Goal: Find contact information: Find contact information

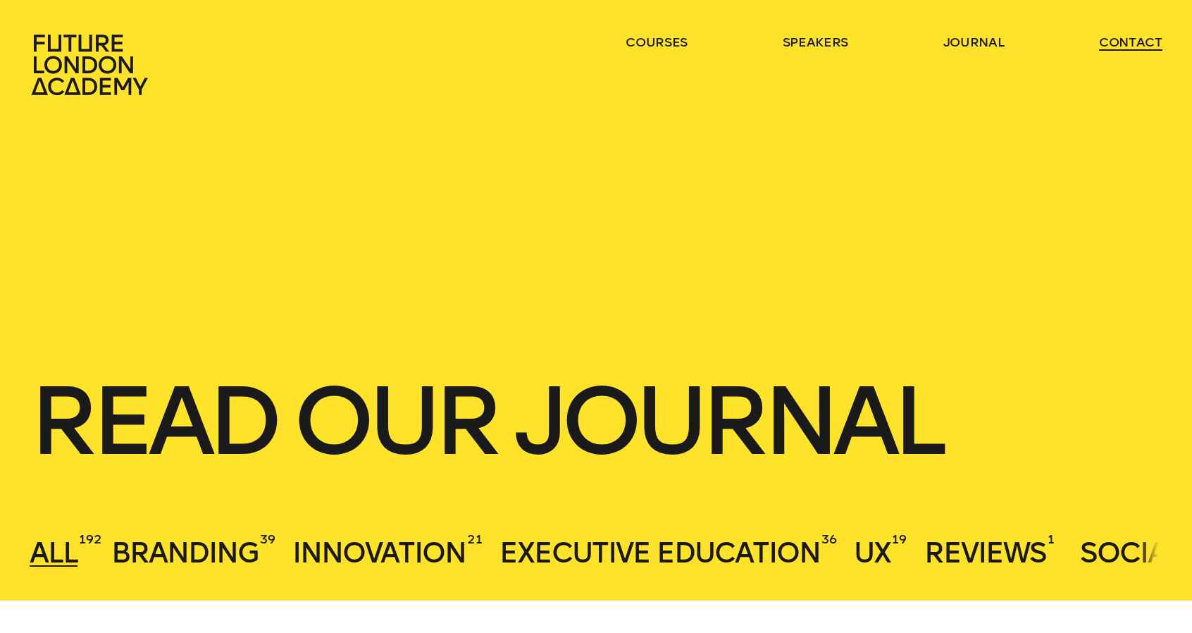
click at [1130, 42] on link "contact" at bounding box center [1130, 42] width 63 height 17
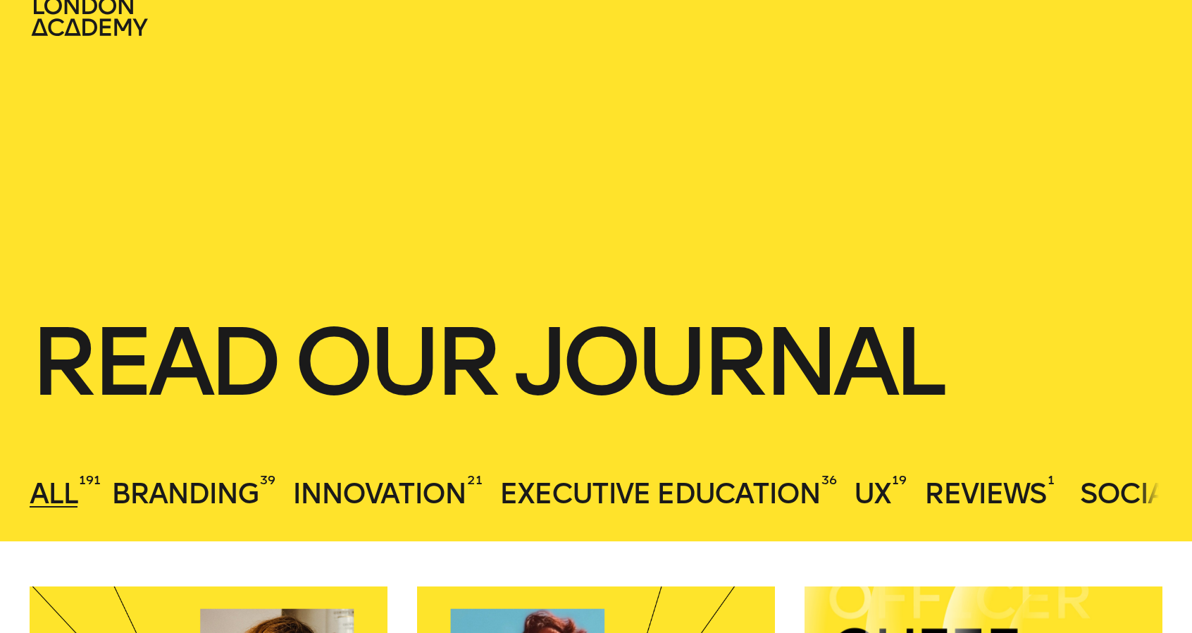
scroll to position [70, 0]
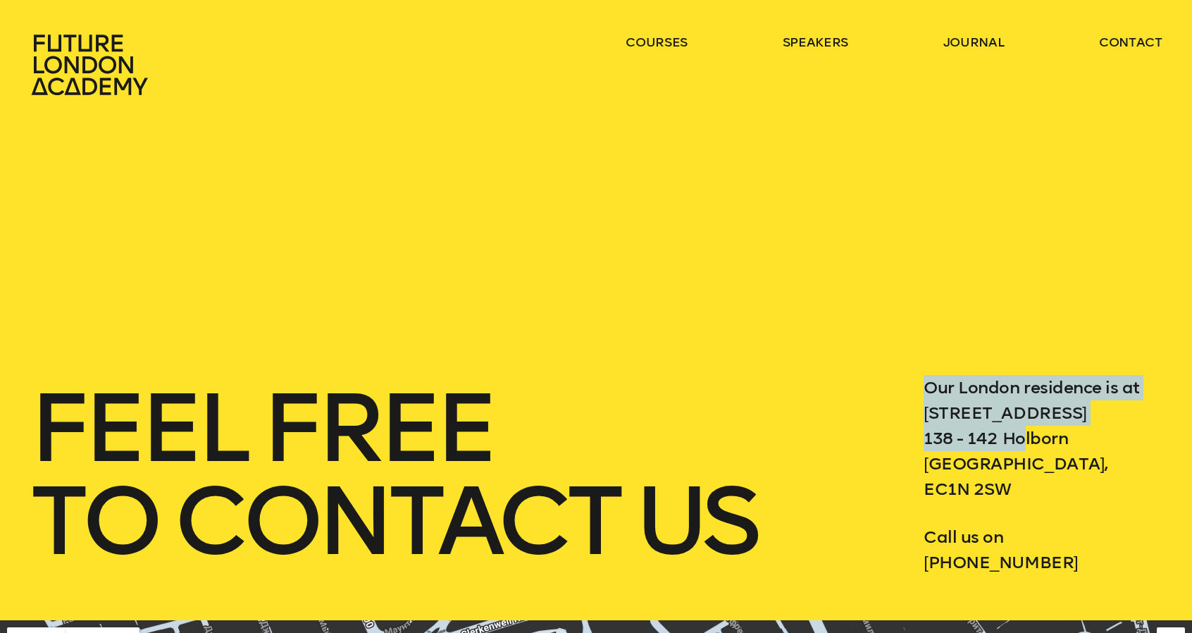
drag, startPoint x: 949, startPoint y: 405, endPoint x: 1020, endPoint y: 443, distance: 81.3
click at [1020, 443] on div "feel free to contact us Our London residence is at 3 Waterhouse Square 138 - 14…" at bounding box center [596, 475] width 1133 height 200
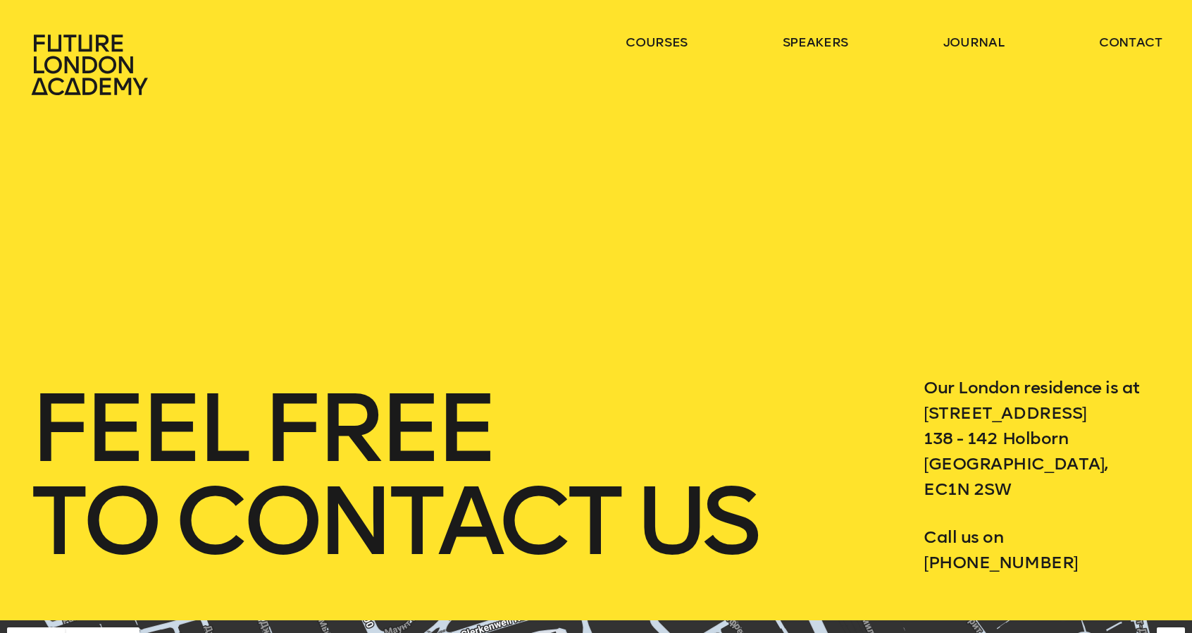
click at [1143, 441] on p "Our London residence is at 3 Waterhouse Square 138 - 142 Holborn London, EC1N 2…" at bounding box center [1043, 438] width 238 height 127
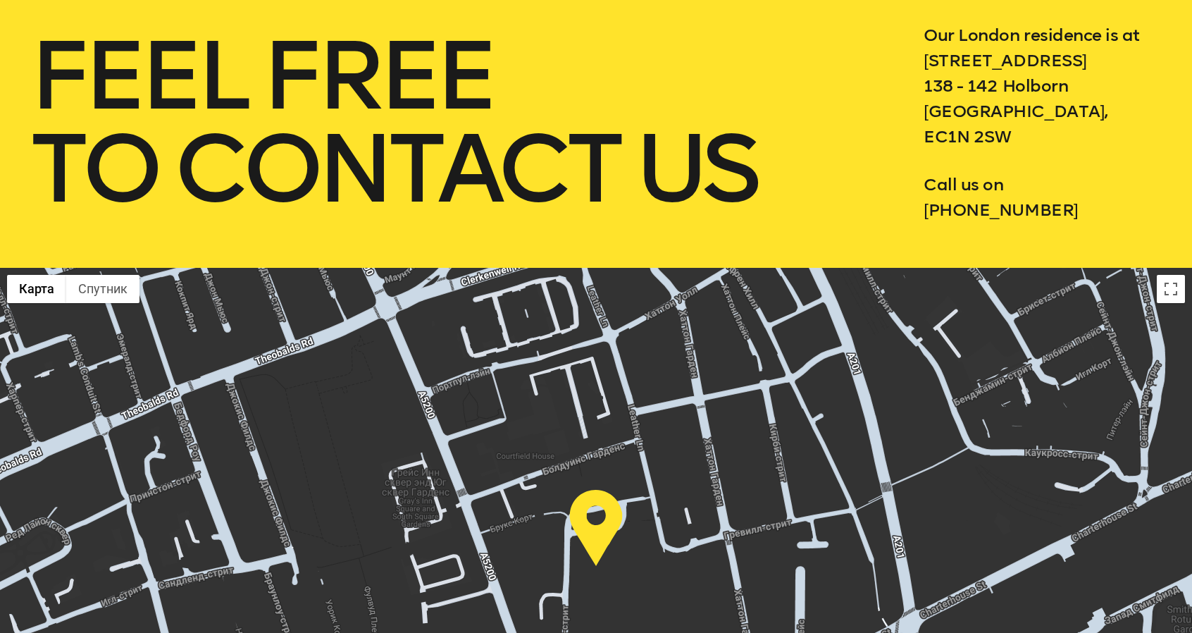
click at [1022, 206] on p "Call us on +44 783 4284 611" at bounding box center [1043, 197] width 238 height 51
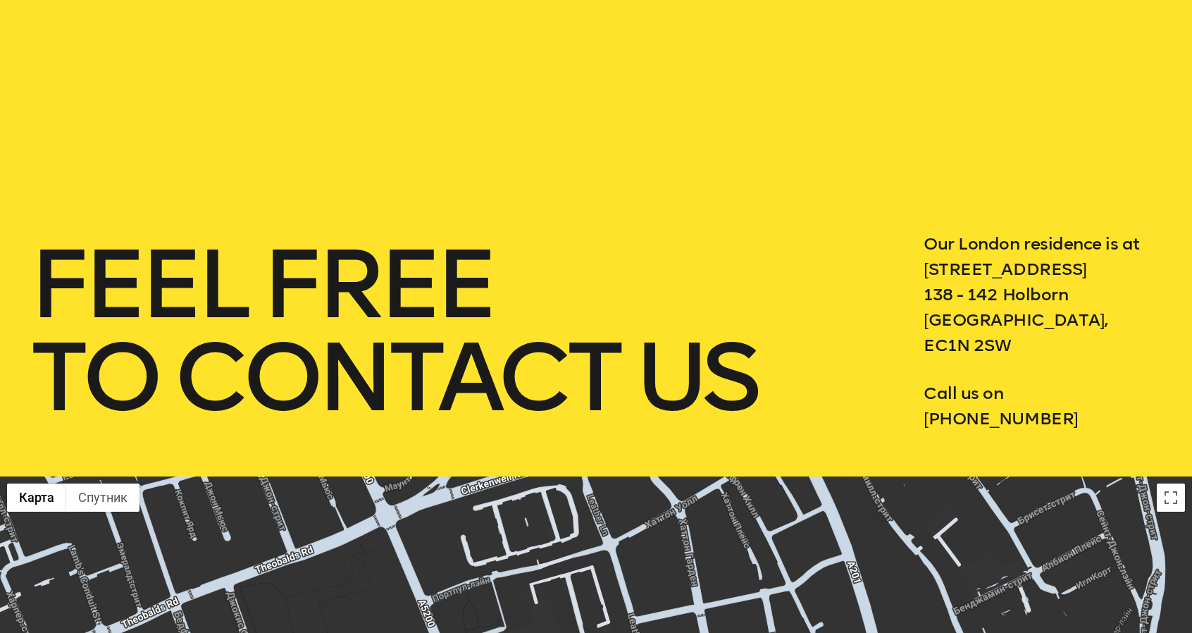
scroll to position [211, 0]
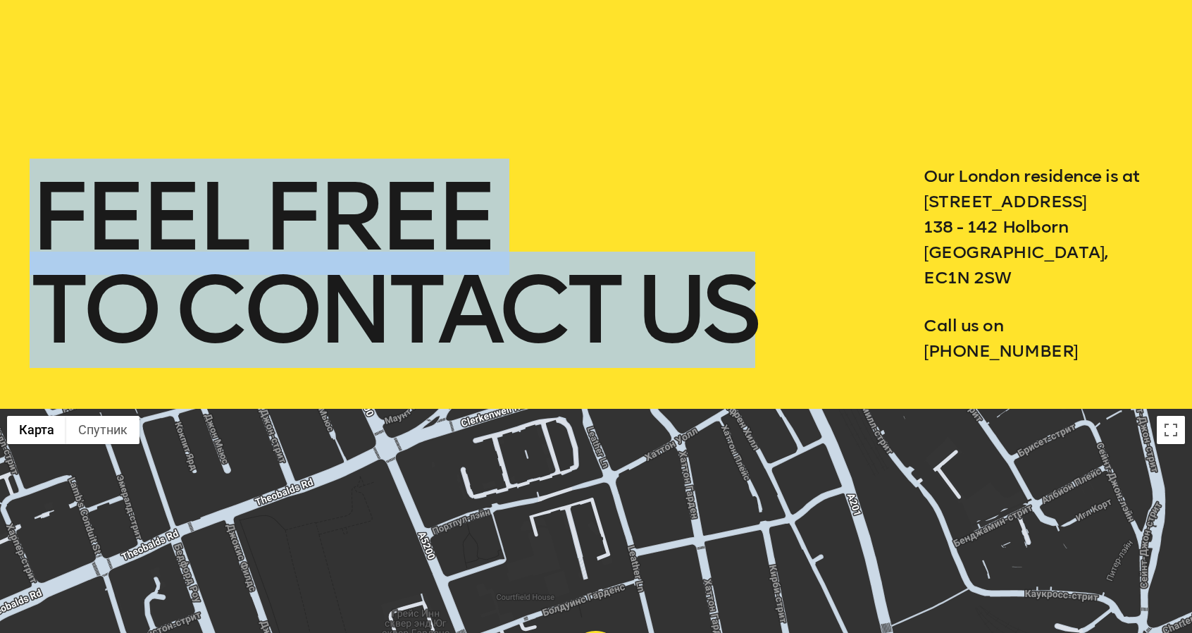
drag, startPoint x: 772, startPoint y: 312, endPoint x: 49, endPoint y: 227, distance: 728.8
click at [49, 227] on h1 "feel free to contact us" at bounding box center [447, 264] width 834 height 186
copy h1 "feel free to contact us"
click at [647, 167] on div "feel free to contact us Our London residence is at 3 Waterhouse Square 138 - 14…" at bounding box center [596, 264] width 1133 height 200
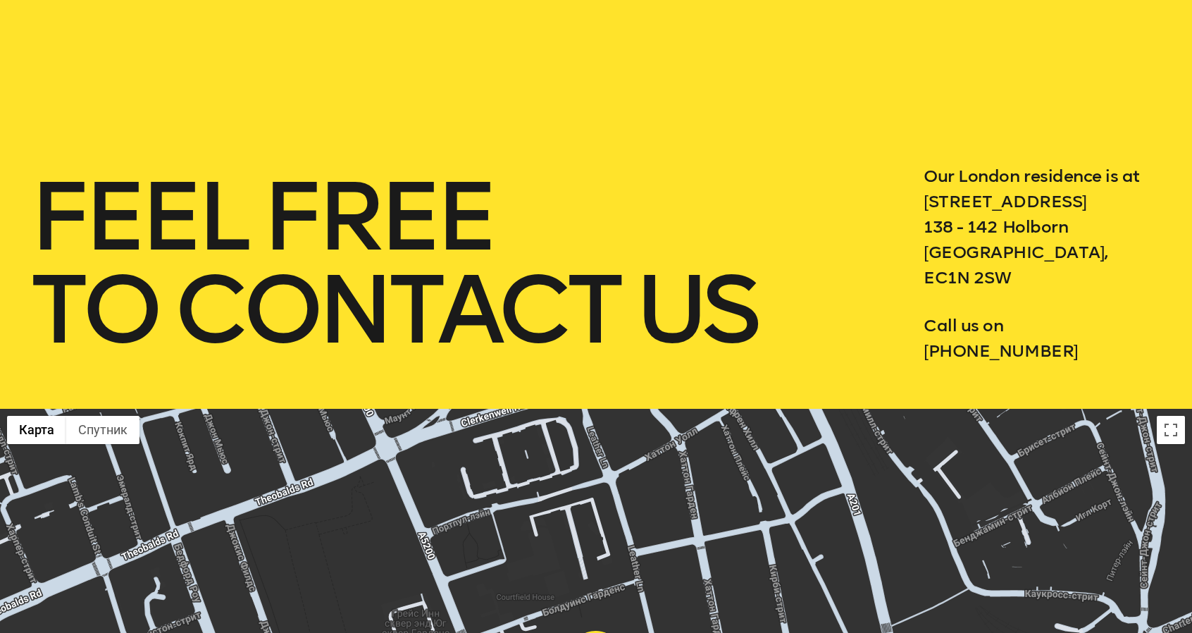
drag, startPoint x: 913, startPoint y: 173, endPoint x: 1078, endPoint y: 357, distance: 248.0
click at [1078, 357] on div "feel free to contact us Our London residence is at 3 Waterhouse Square 138 - 14…" at bounding box center [596, 264] width 1133 height 200
click at [1041, 350] on p "Call us on +44 783 4284 611" at bounding box center [1043, 338] width 238 height 51
click at [1018, 349] on p "Call us on +44 783 4284 611" at bounding box center [1043, 338] width 238 height 51
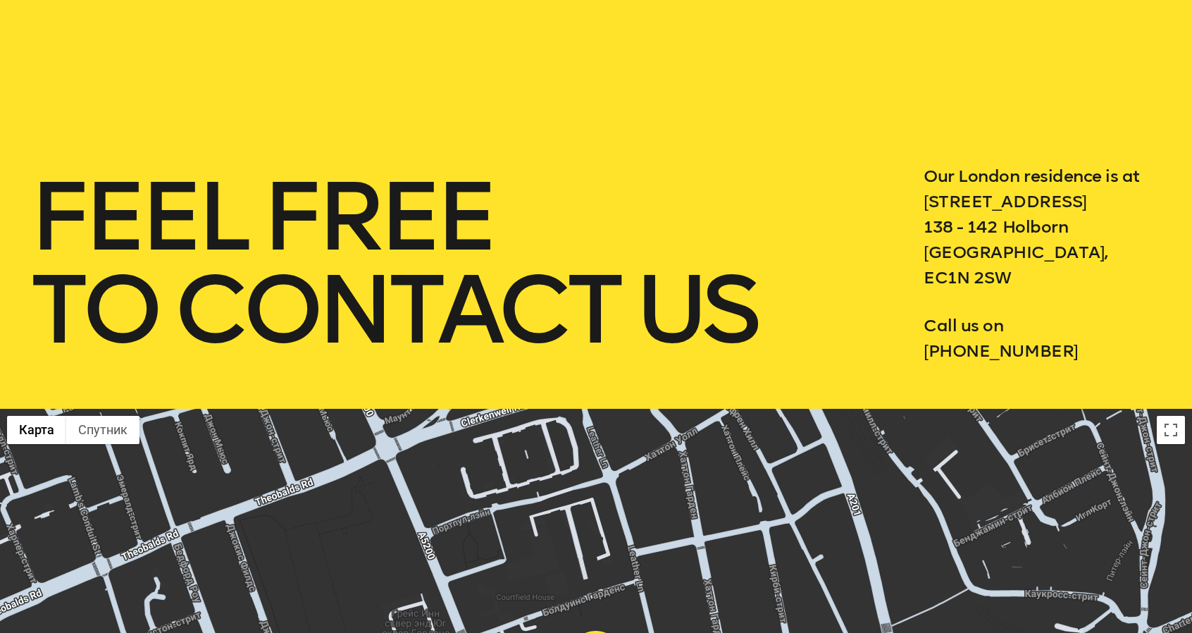
click at [930, 309] on div "Our London residence is at 3 Waterhouse Square 138 - 142 Holborn London, EC1N 2…" at bounding box center [1043, 264] width 238 height 200
click at [892, 178] on div "feel free to contact us Our London residence is at 3 Waterhouse Square 138 - 14…" at bounding box center [596, 264] width 1133 height 200
drag, startPoint x: 1018, startPoint y: 326, endPoint x: 919, endPoint y: 326, distance: 98.7
click at [919, 326] on div "feel free to contact us Our London residence is at 3 Waterhouse Square 138 - 14…" at bounding box center [596, 264] width 1133 height 200
click at [840, 291] on h1 "feel free to contact us" at bounding box center [447, 264] width 834 height 186
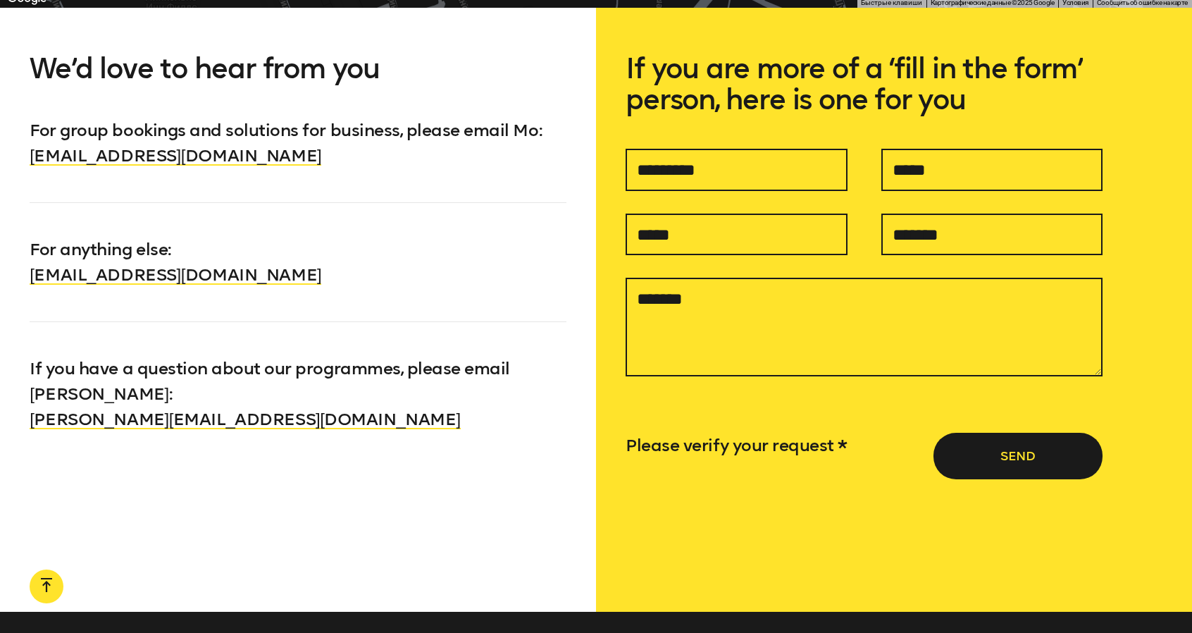
scroll to position [1198, 0]
